Goal: Task Accomplishment & Management: Use online tool/utility

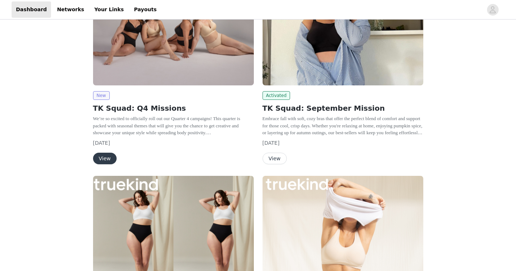
scroll to position [158, 0]
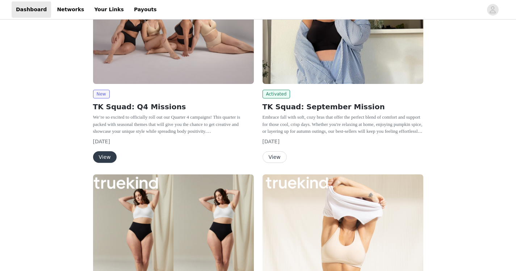
click at [280, 155] on button "View" at bounding box center [275, 157] width 24 height 12
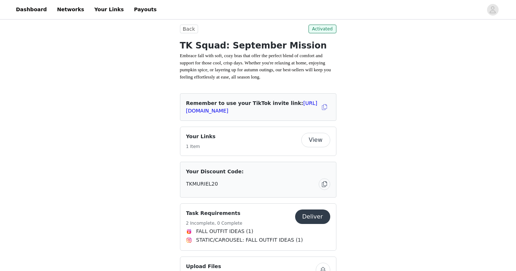
scroll to position [173, 0]
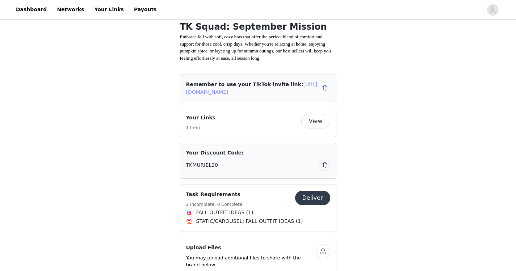
click at [259, 95] on link "[URL][DOMAIN_NAME]" at bounding box center [252, 88] width 132 height 13
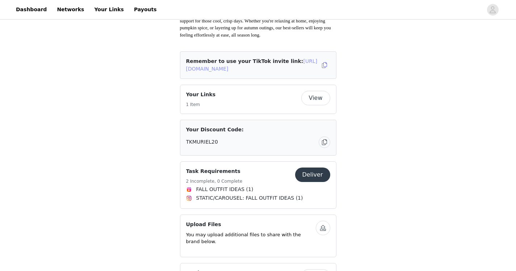
scroll to position [176, 0]
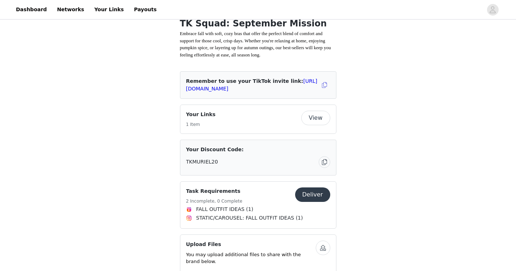
click at [315, 125] on button "View" at bounding box center [315, 118] width 29 height 14
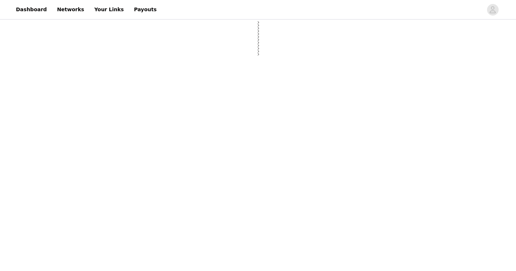
select select "12"
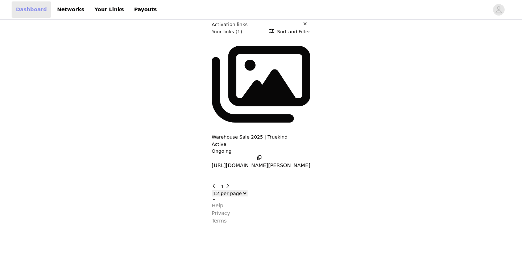
click at [21, 15] on link "Dashboard" at bounding box center [31, 9] width 39 height 16
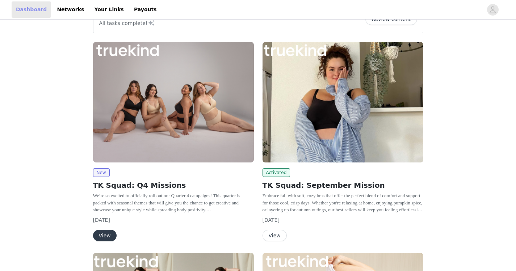
scroll to position [86, 0]
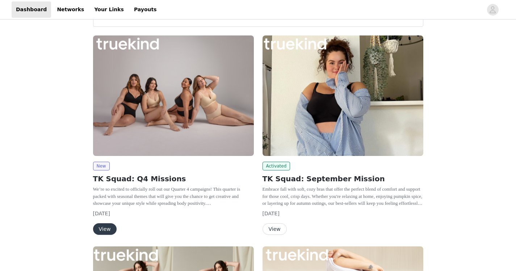
click at [276, 231] on button "View" at bounding box center [275, 230] width 24 height 12
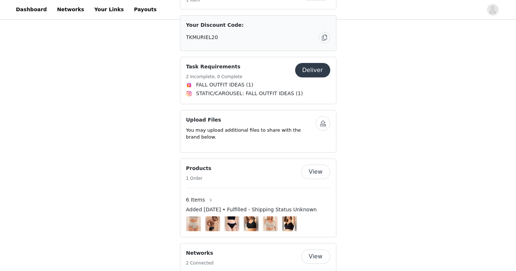
scroll to position [371, 0]
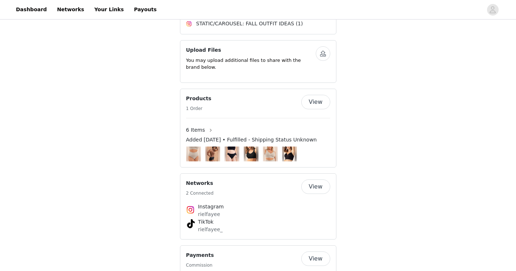
click at [225, 67] on p "You may upload additional files to share with the brand below." at bounding box center [251, 64] width 130 height 14
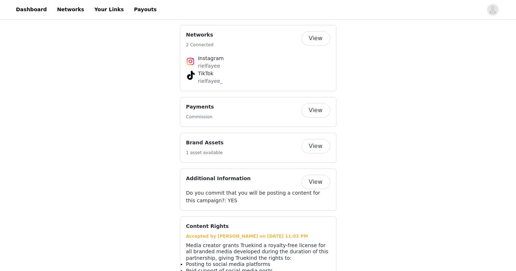
scroll to position [604, 0]
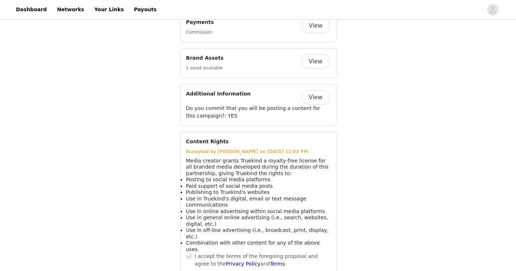
click at [320, 68] on button "View" at bounding box center [315, 61] width 29 height 14
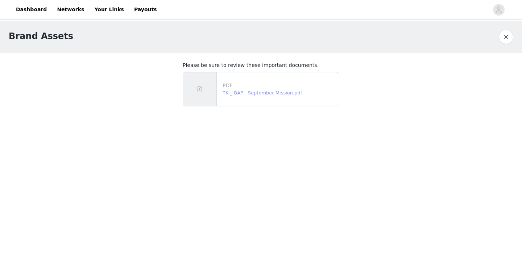
click at [243, 90] on link "TK _ BAP - September Mission.pdf" at bounding box center [261, 92] width 79 height 5
